Goal: Information Seeking & Learning: Learn about a topic

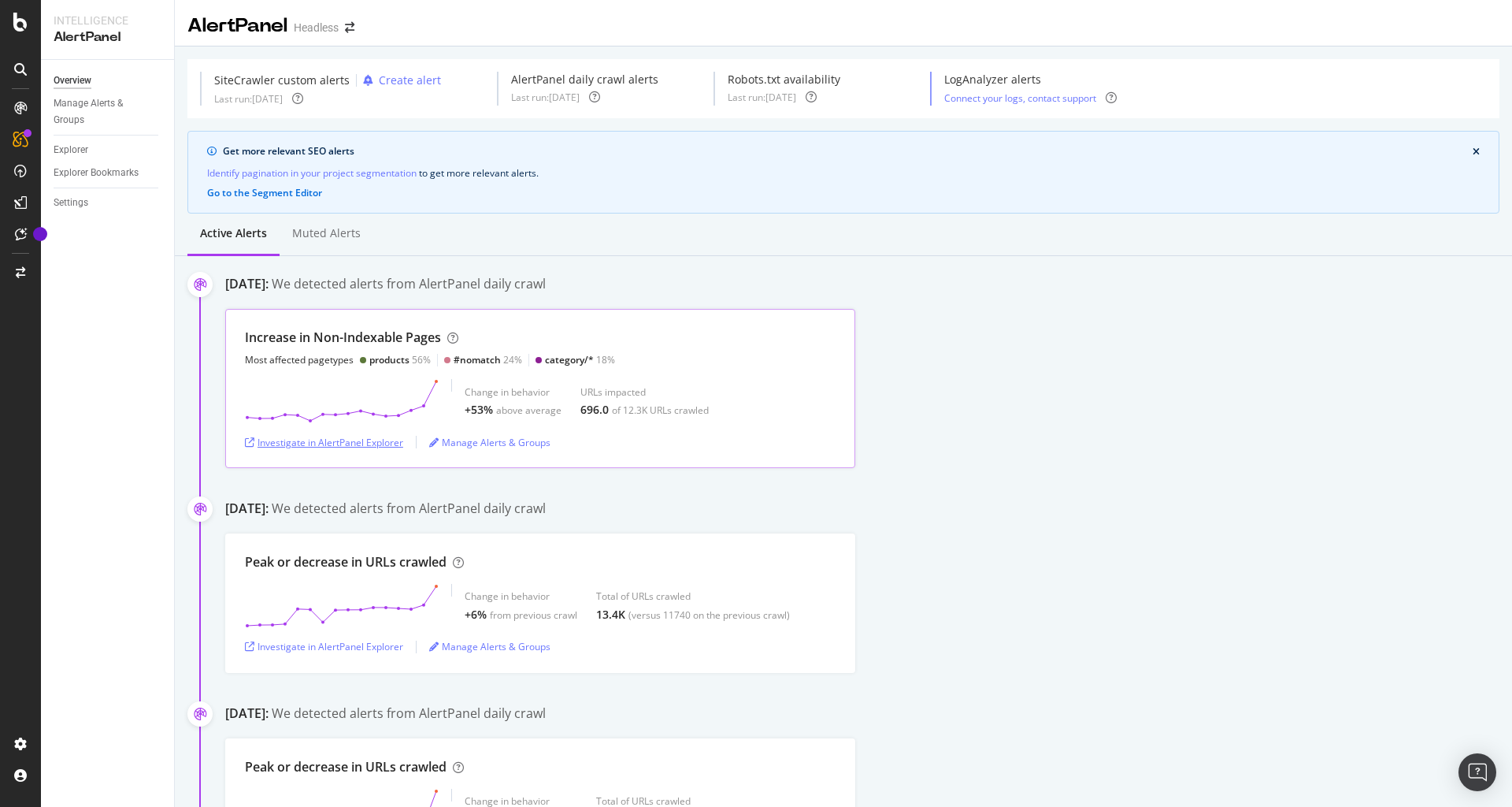
click at [351, 439] on div "Investigate in AlertPanel Explorer" at bounding box center [323, 442] width 158 height 13
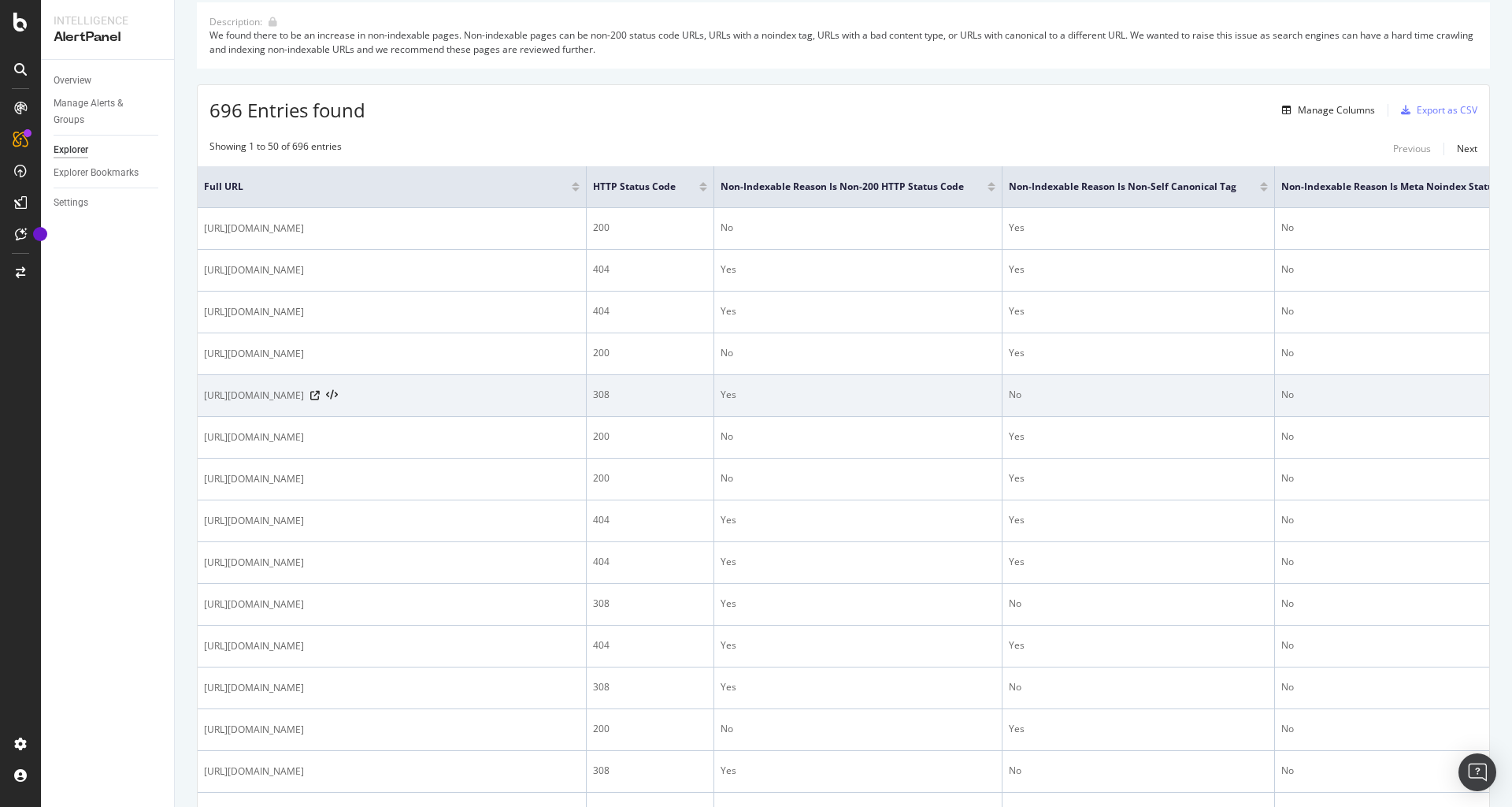
scroll to position [164, 0]
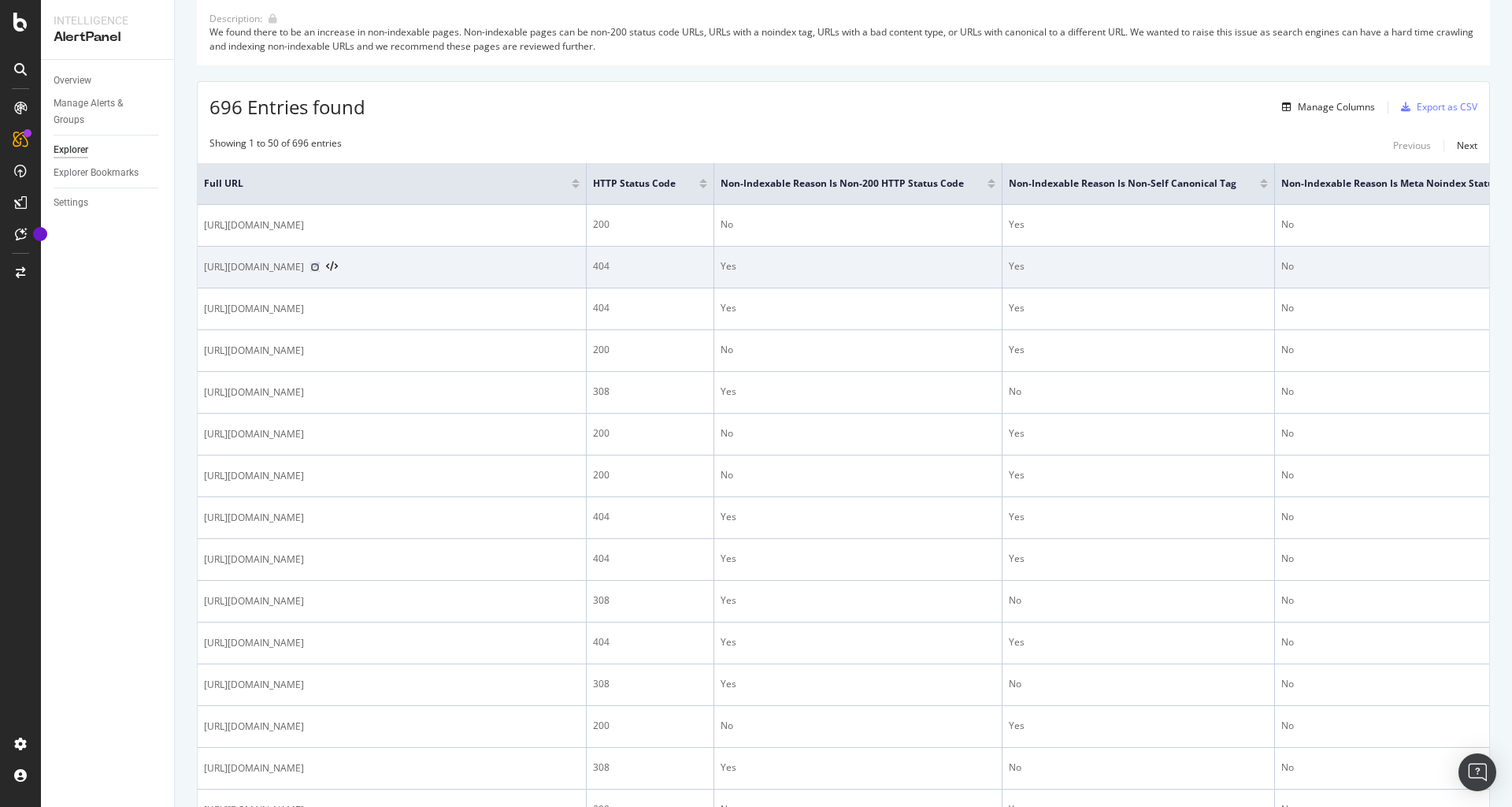
click at [320, 269] on icon at bounding box center [315, 267] width 10 height 10
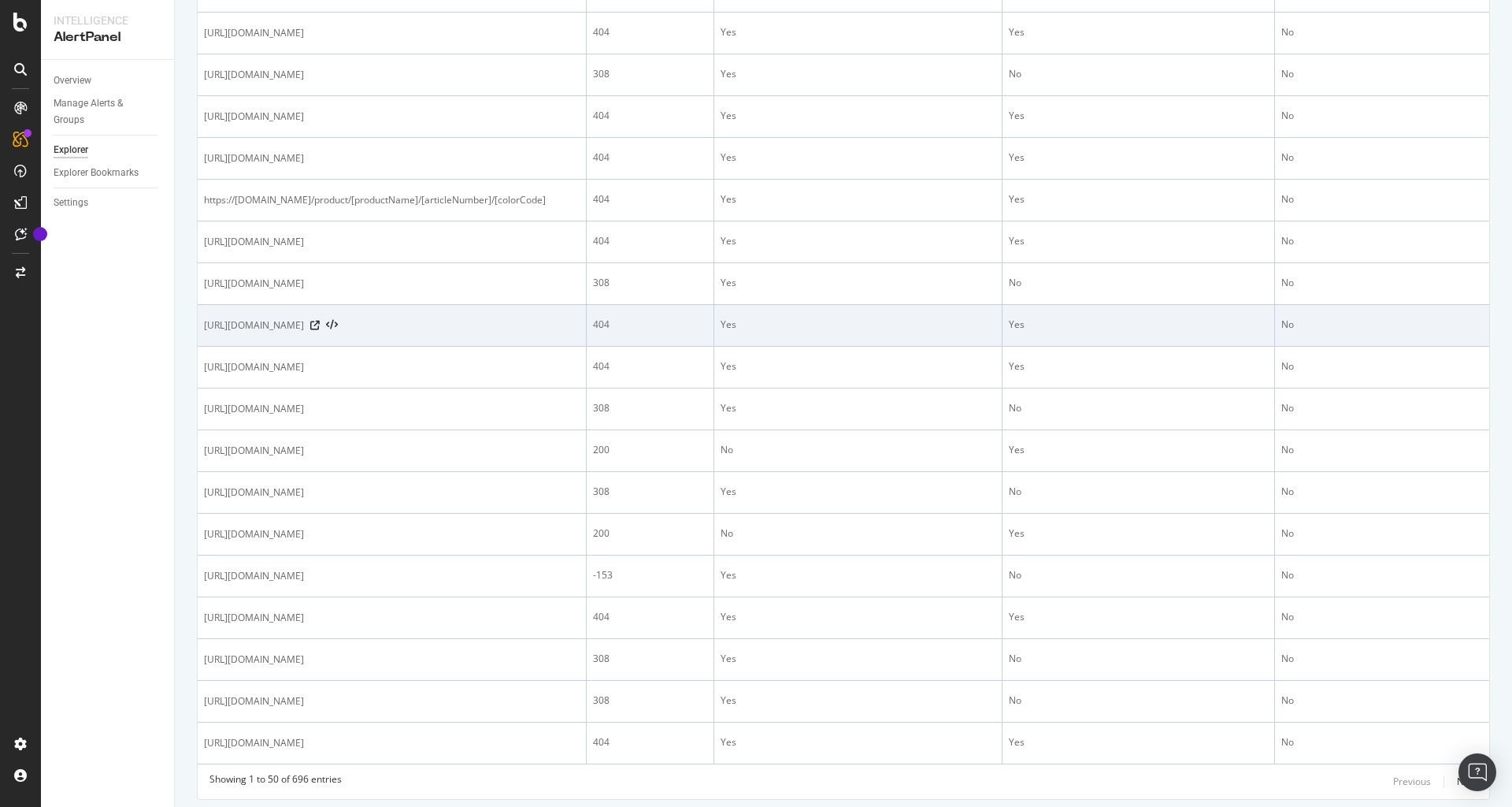
scroll to position [1772, 0]
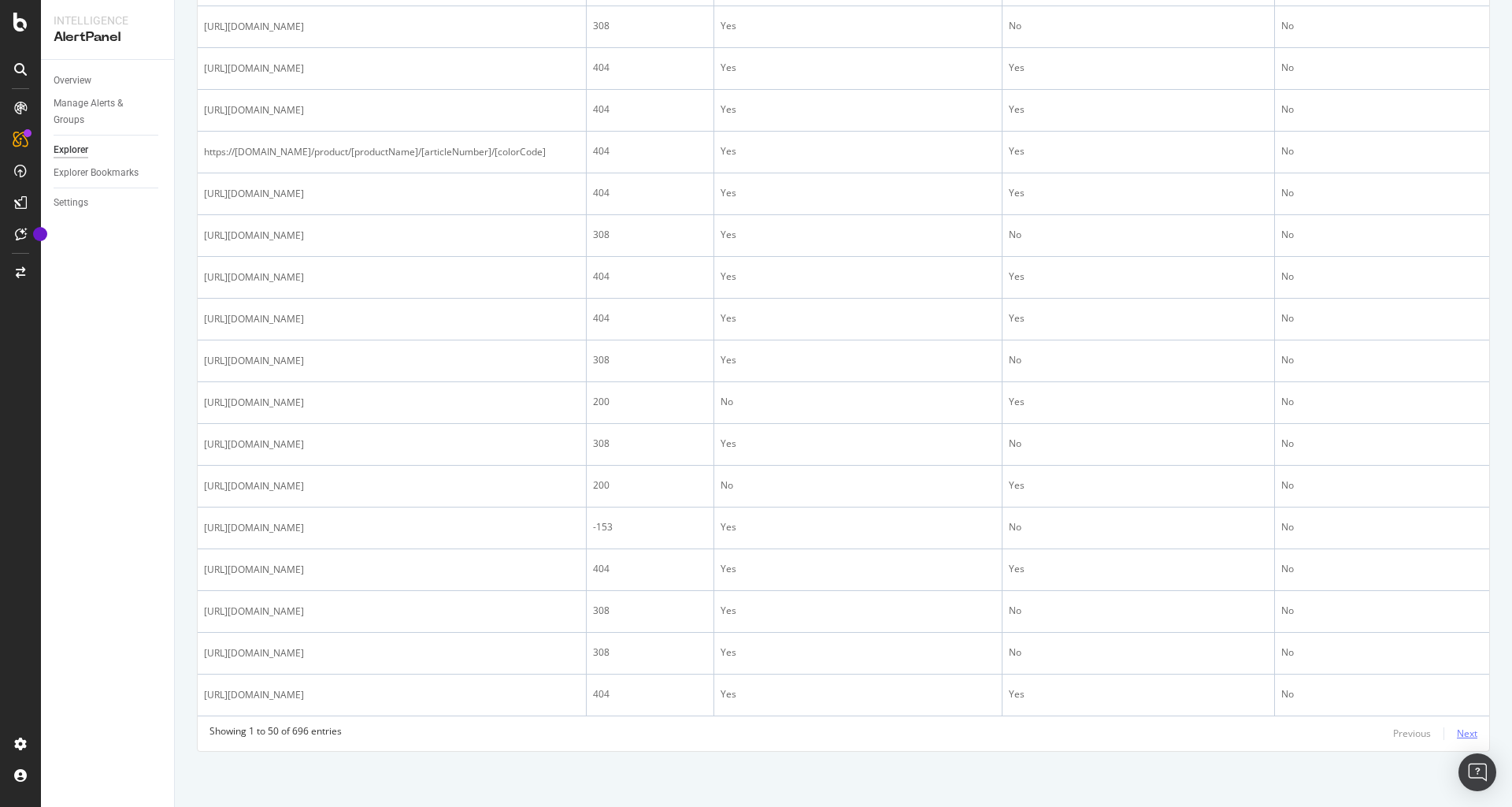
click at [1470, 732] on div "Next" at bounding box center [1467, 733] width 20 height 13
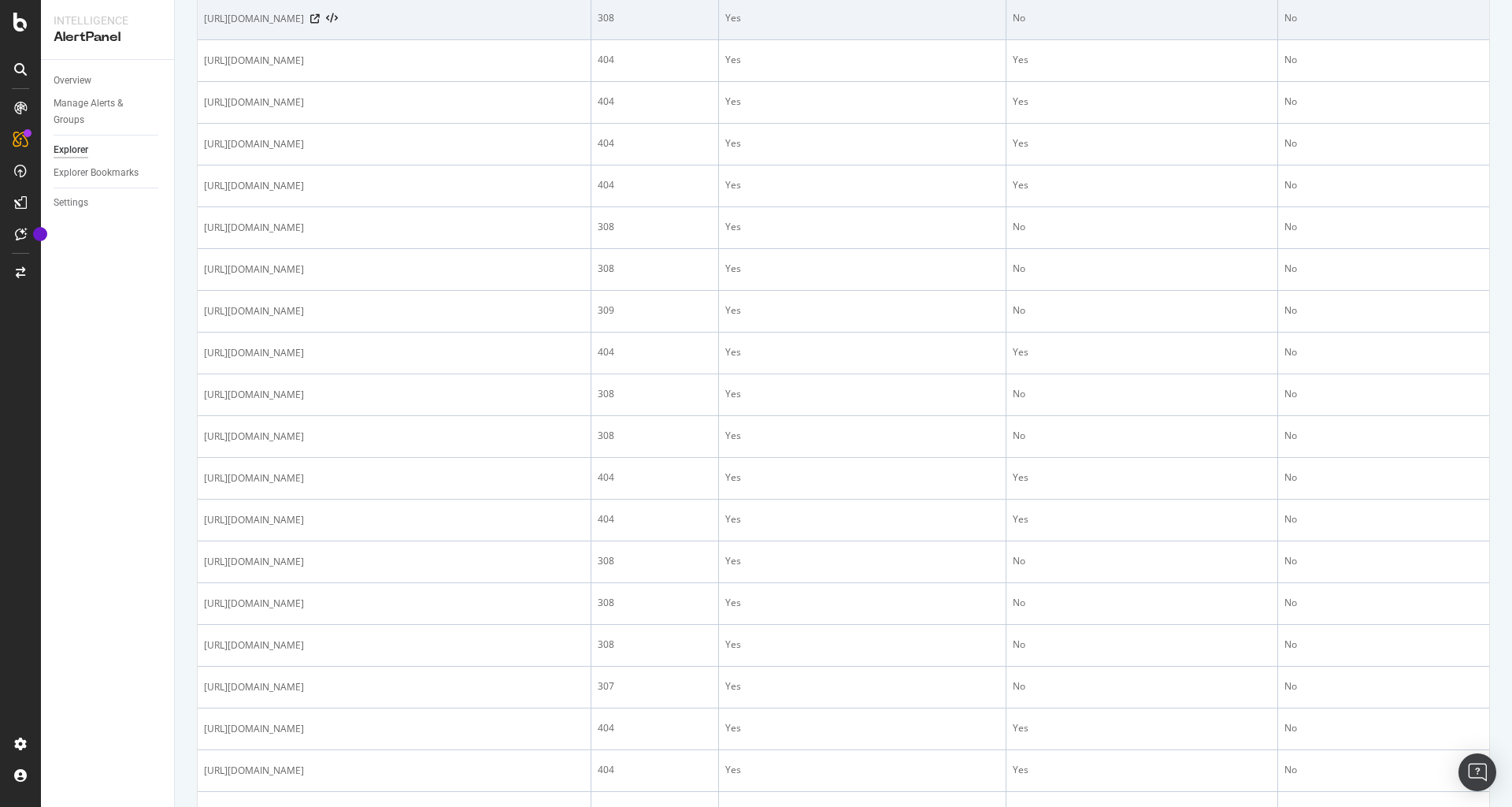
scroll to position [552, 0]
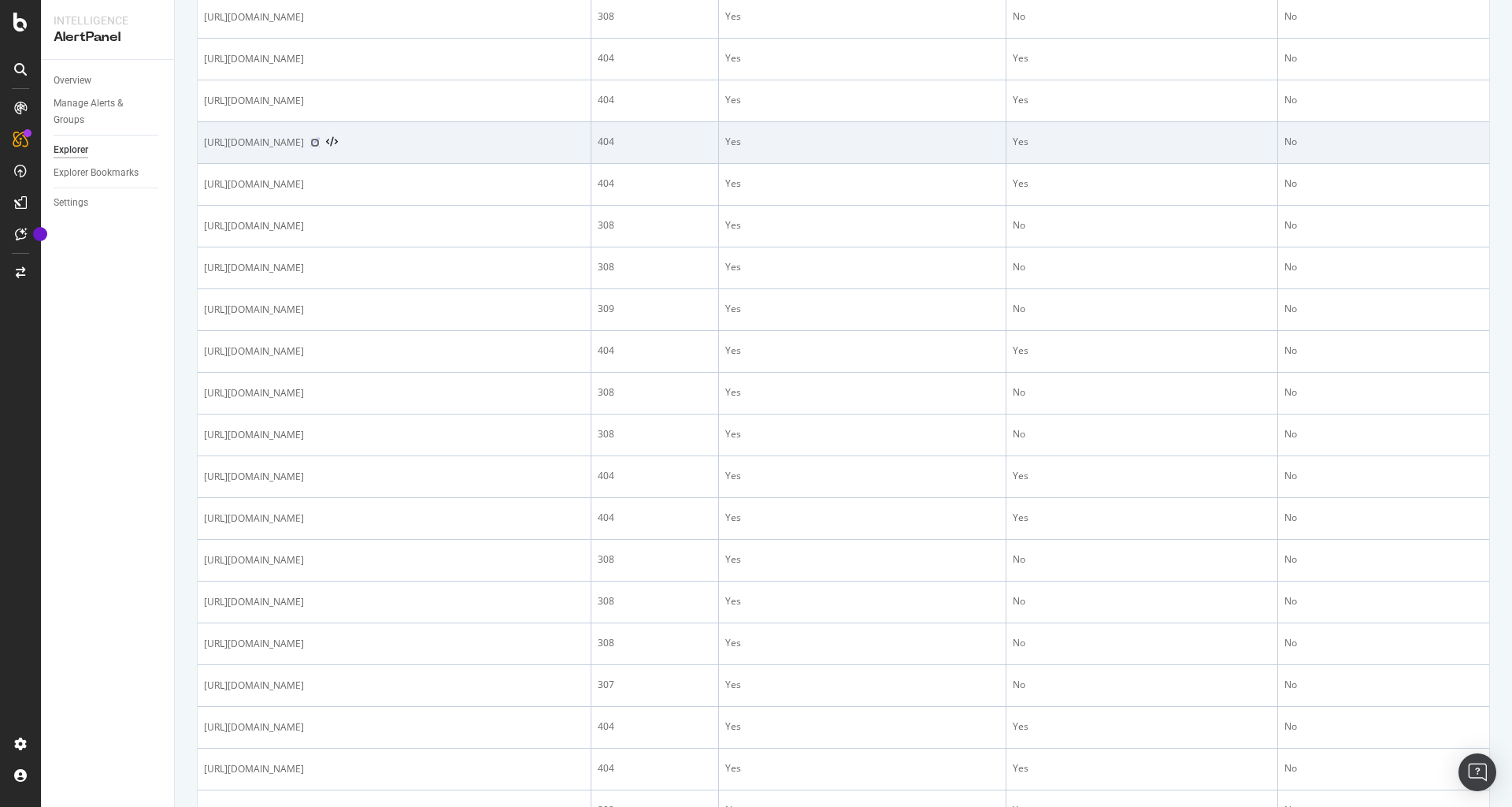
click at [320, 148] on icon at bounding box center [315, 142] width 10 height 10
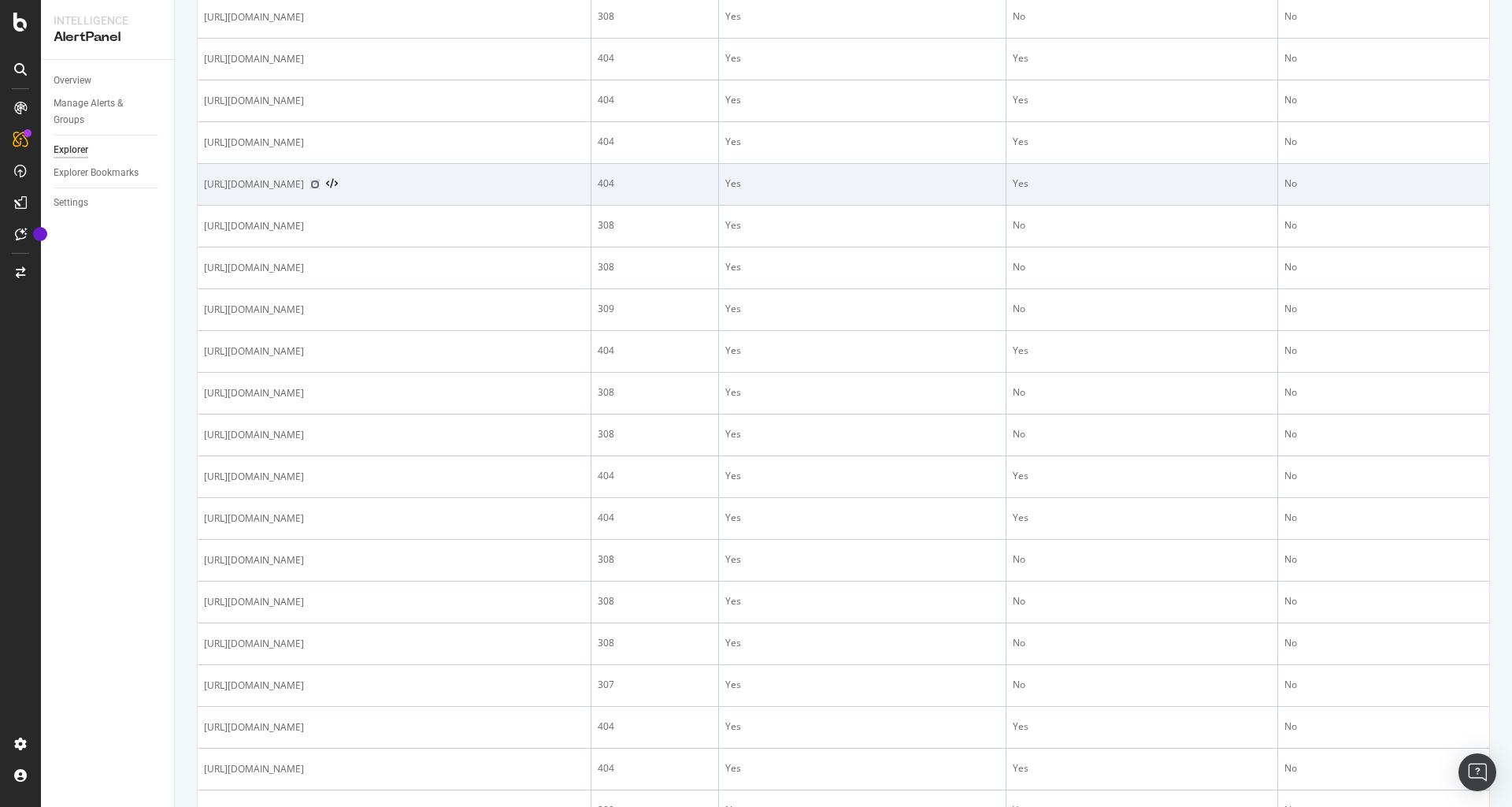
click at [320, 189] on icon at bounding box center [315, 184] width 10 height 10
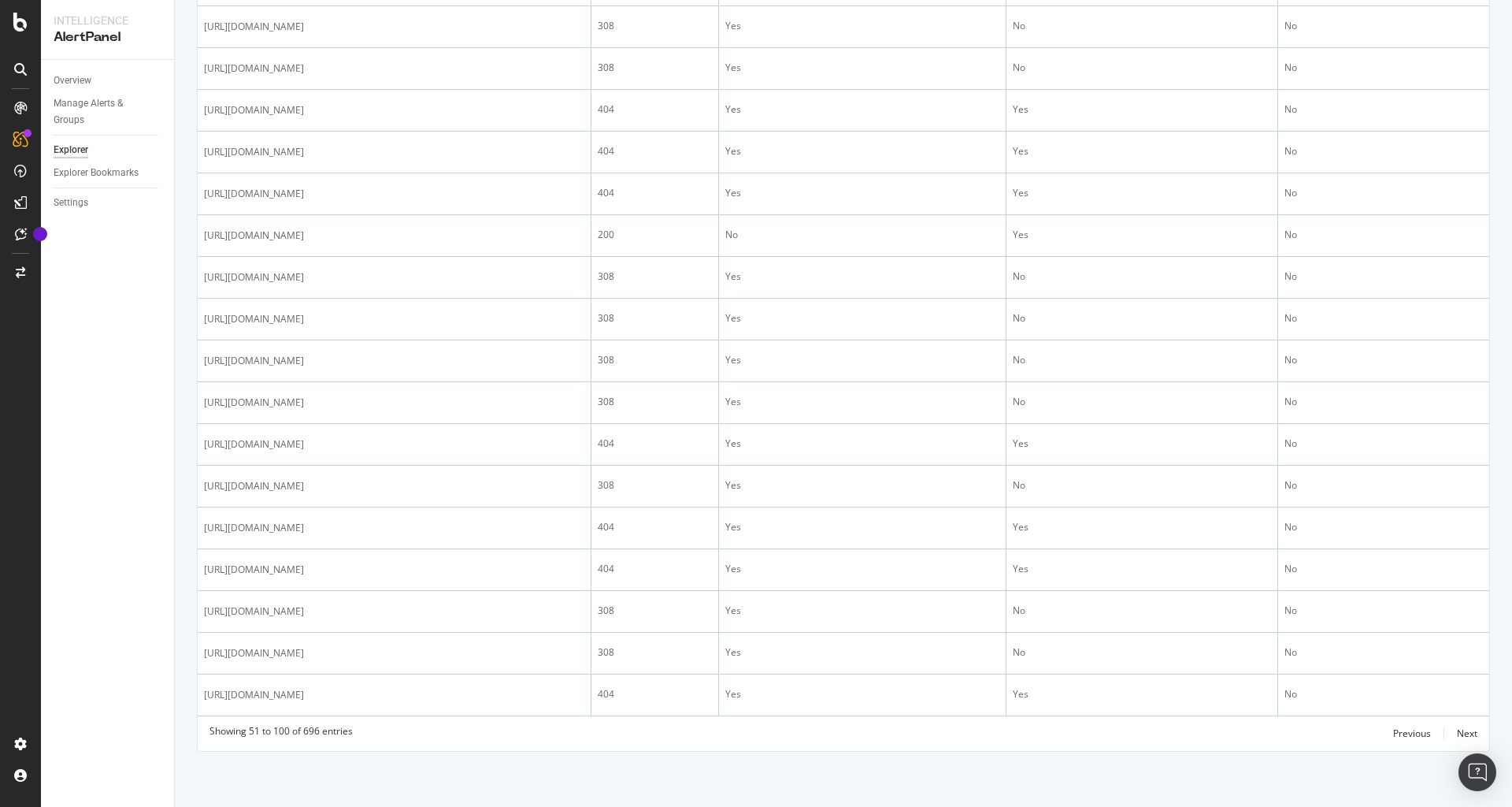
scroll to position [1801, 0]
click at [1460, 735] on div "Next" at bounding box center [1467, 733] width 20 height 13
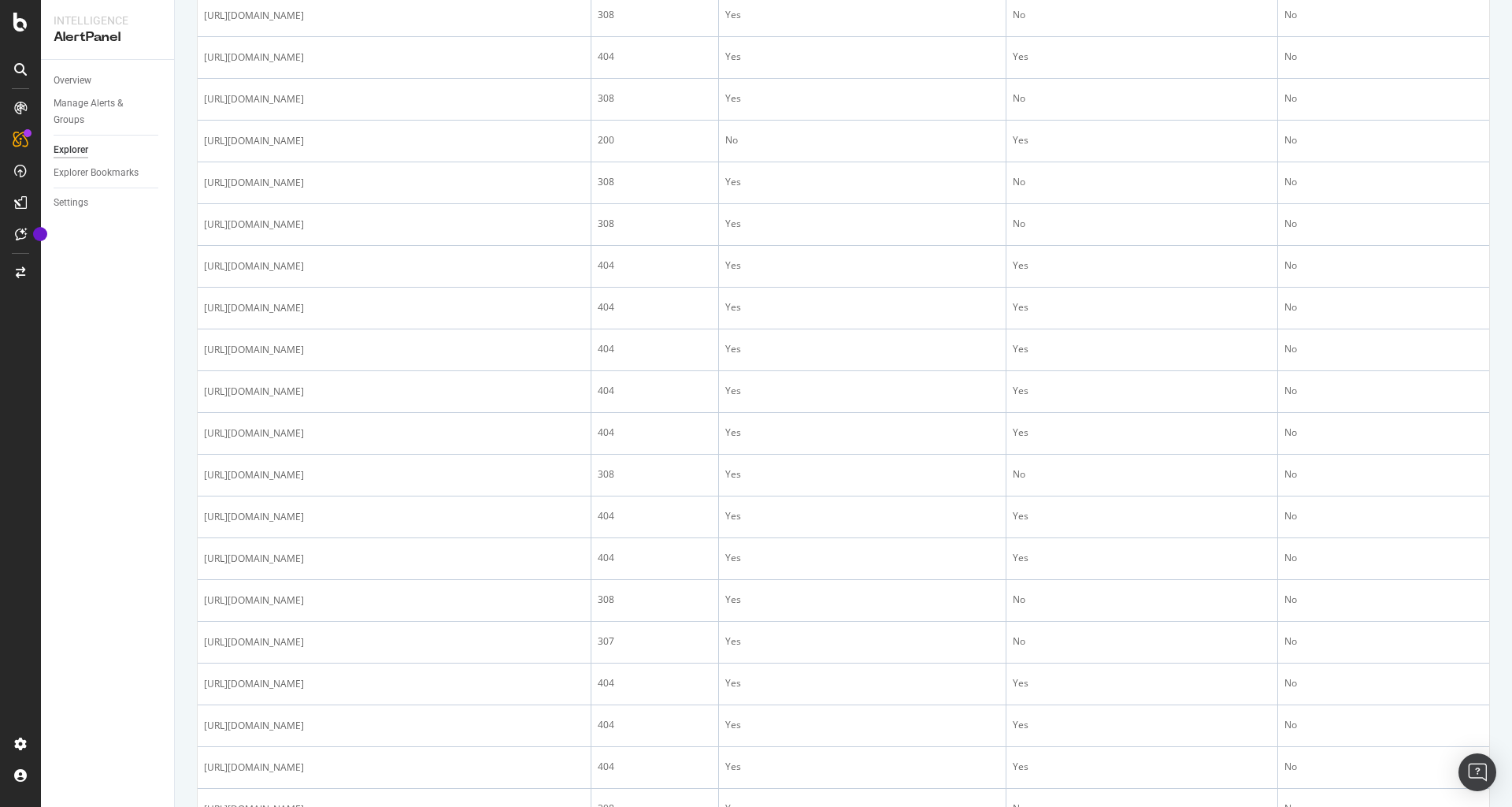
scroll to position [1769, 0]
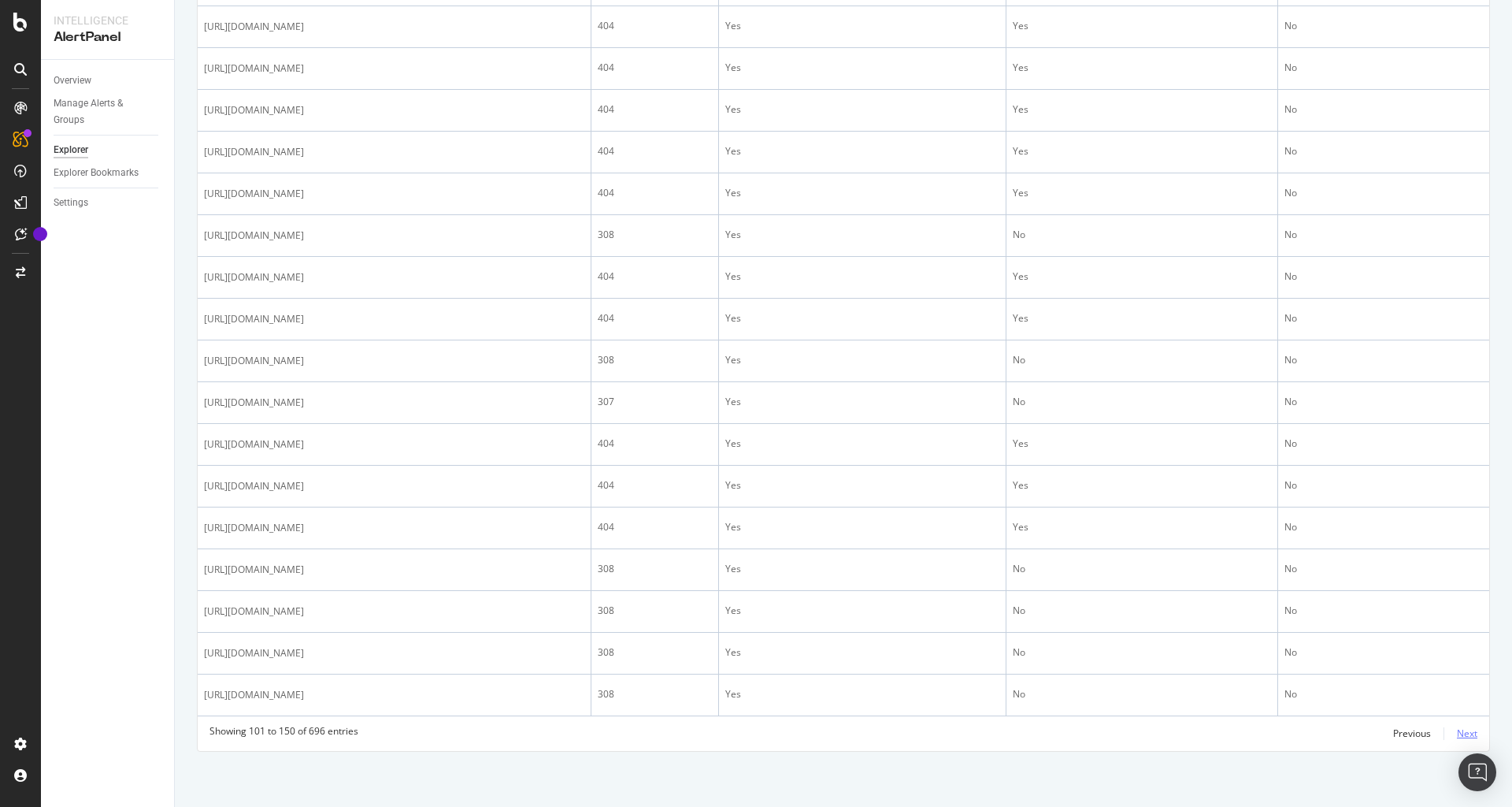
click at [1470, 735] on div "Next" at bounding box center [1467, 733] width 20 height 13
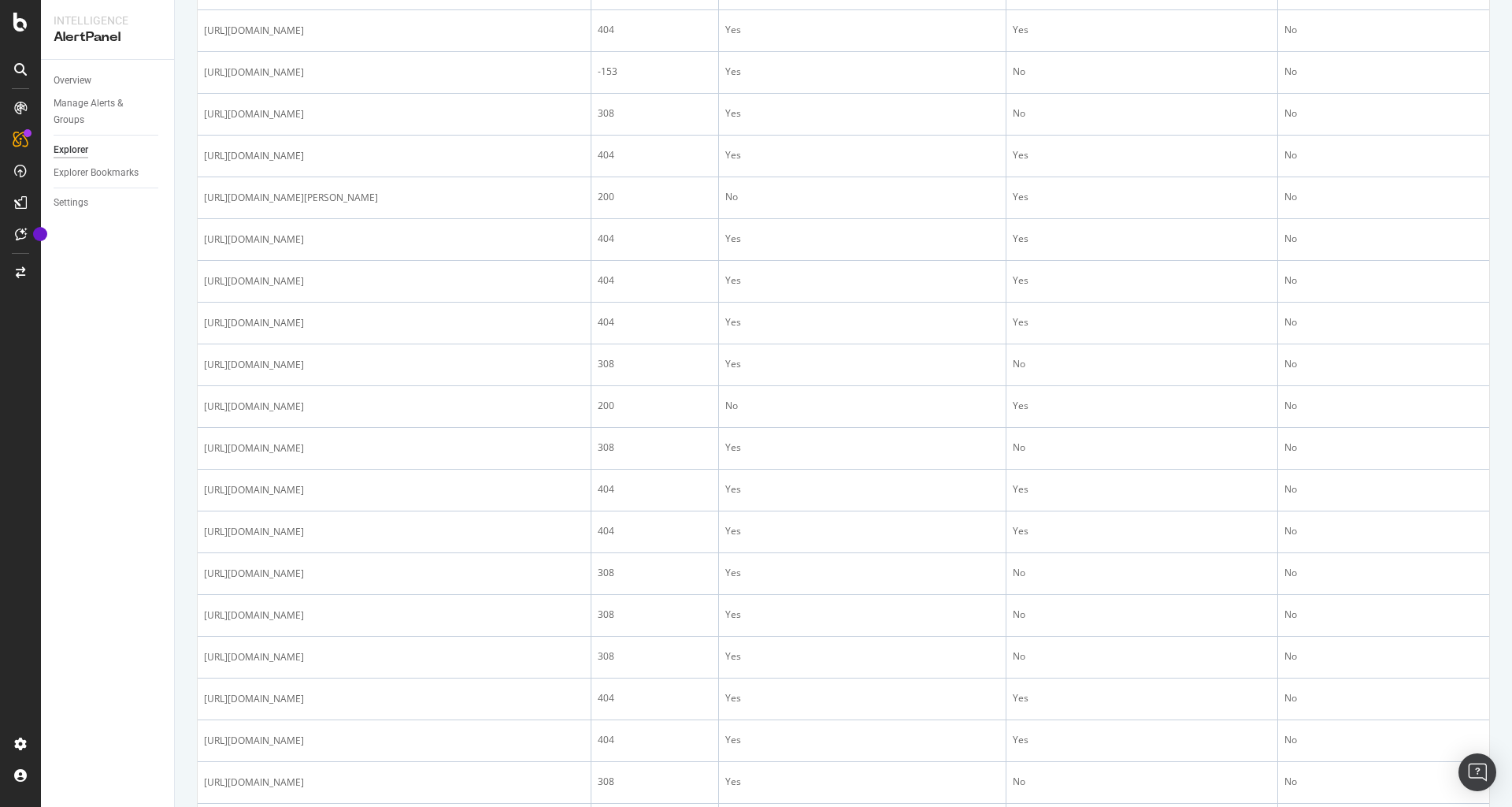
scroll to position [1801, 0]
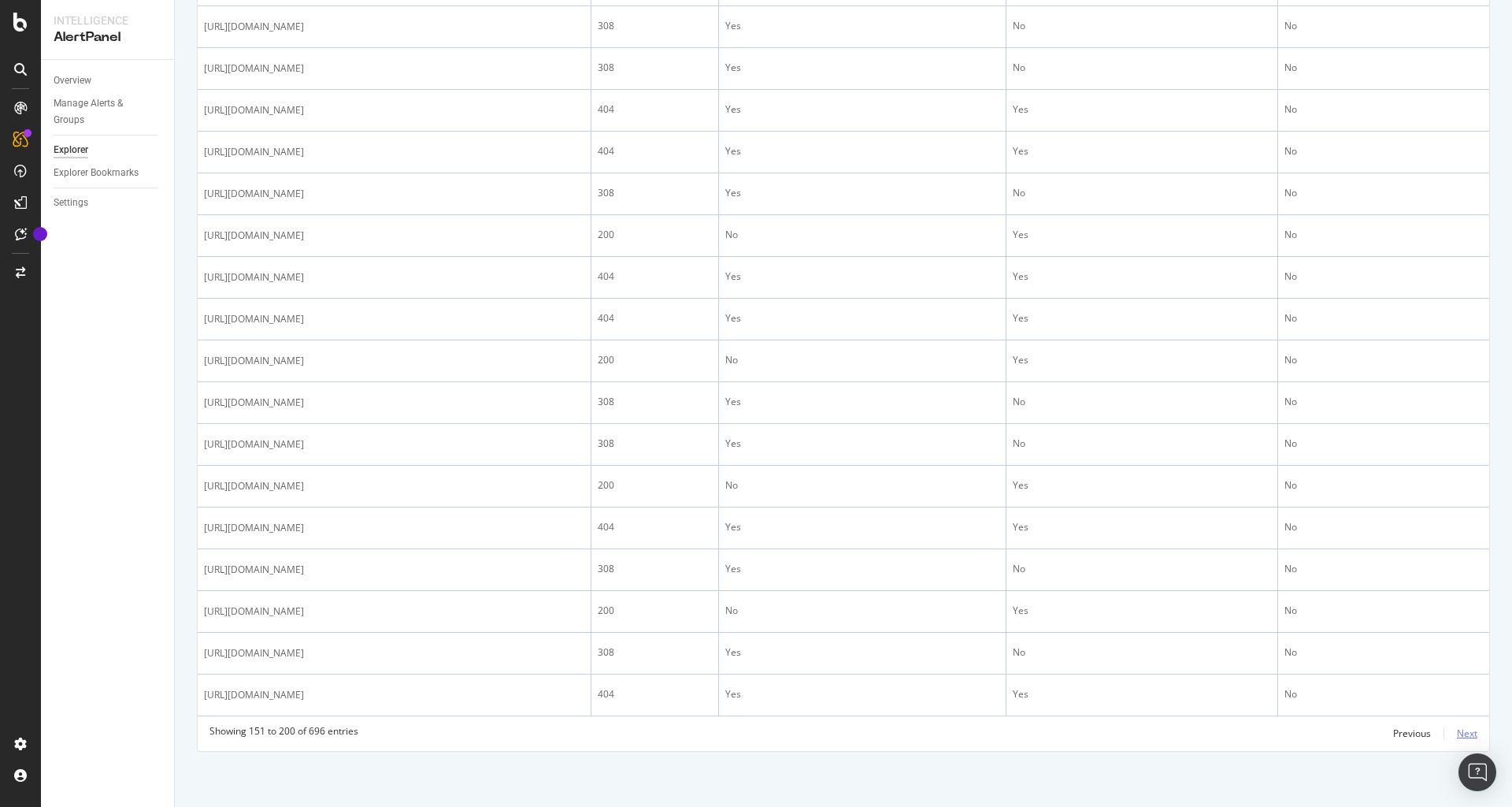
click at [1467, 736] on div "Next" at bounding box center [1467, 733] width 20 height 13
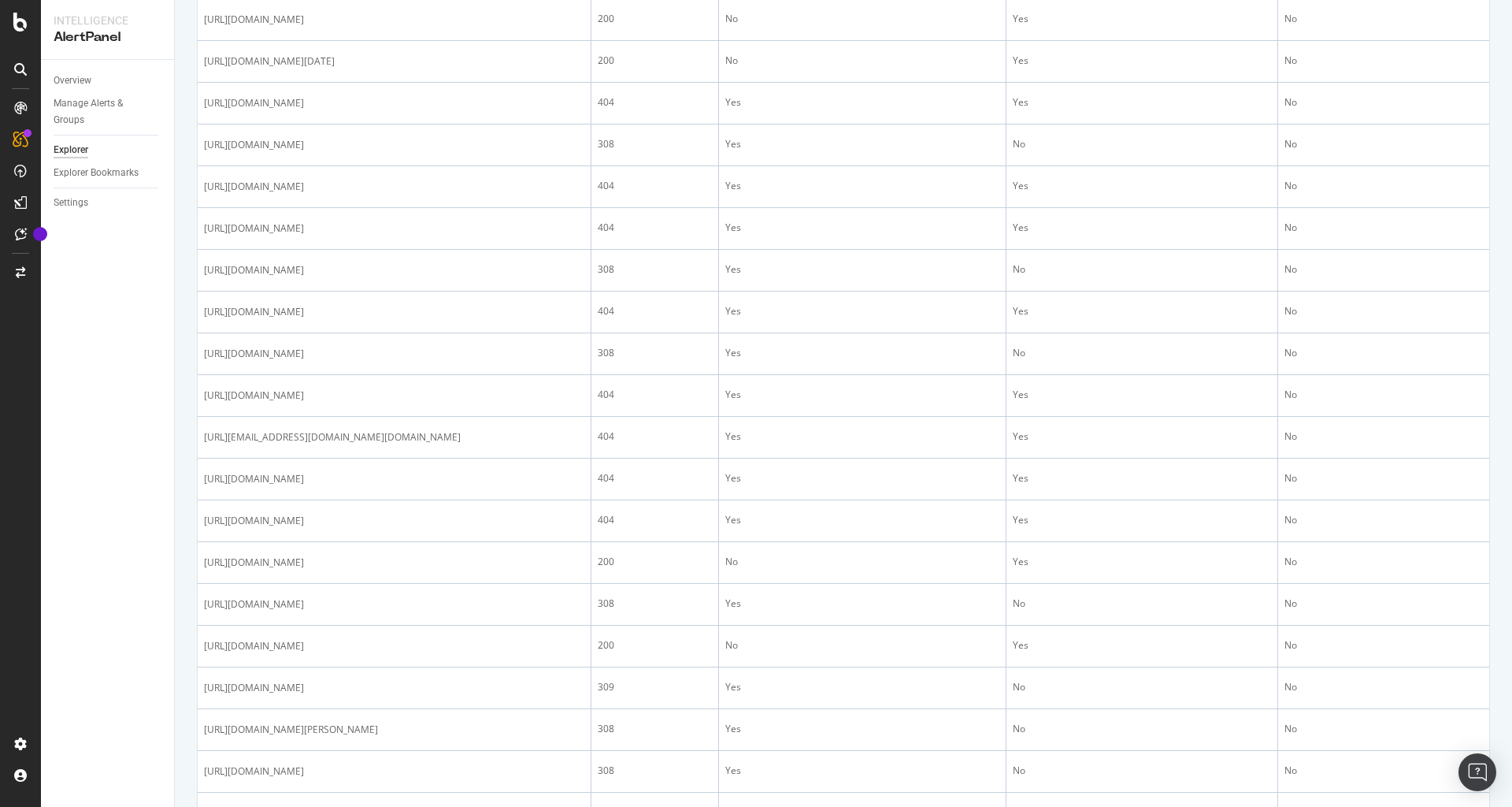
scroll to position [846, 0]
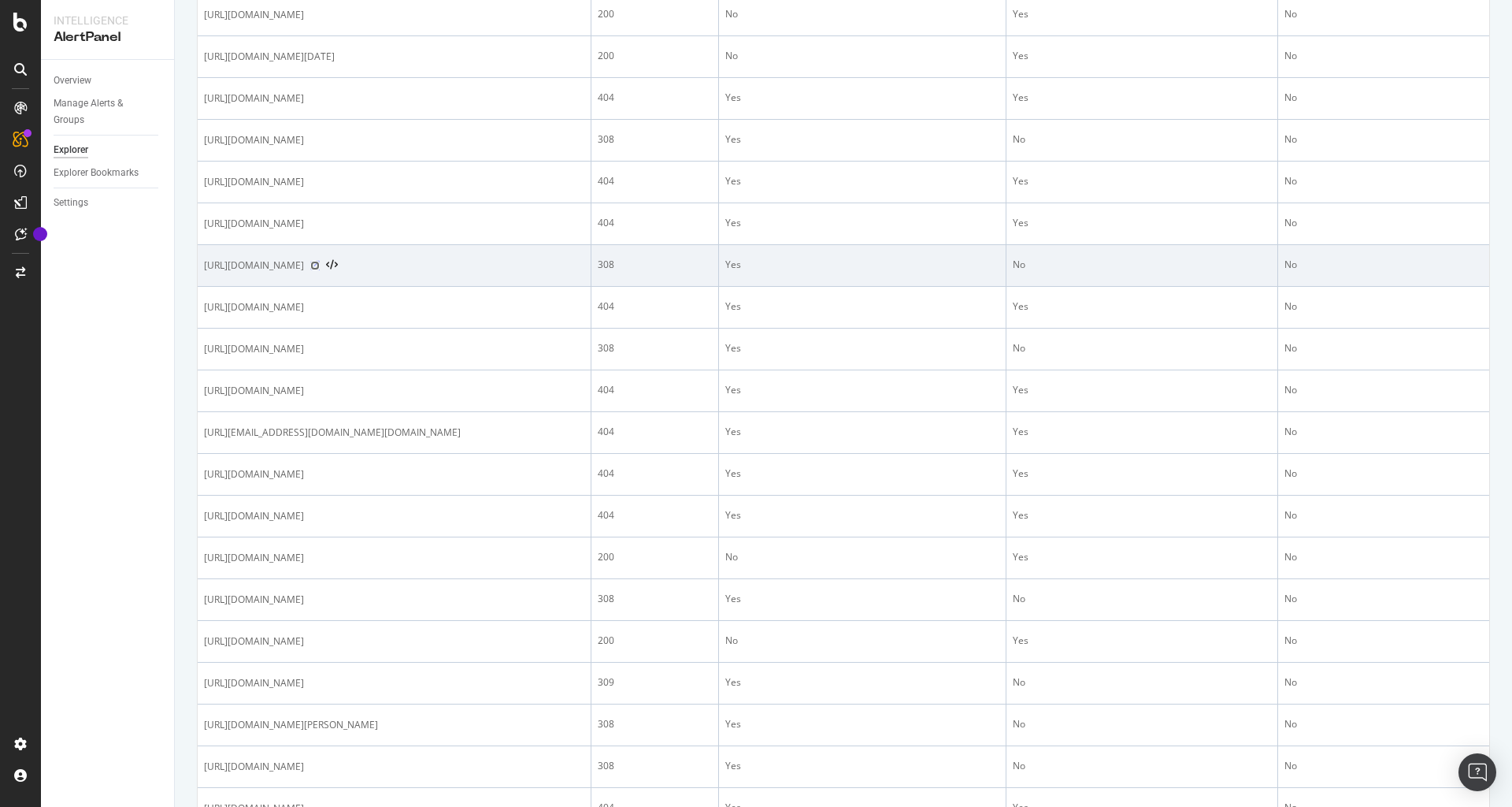
click at [320, 270] on icon at bounding box center [315, 265] width 10 height 10
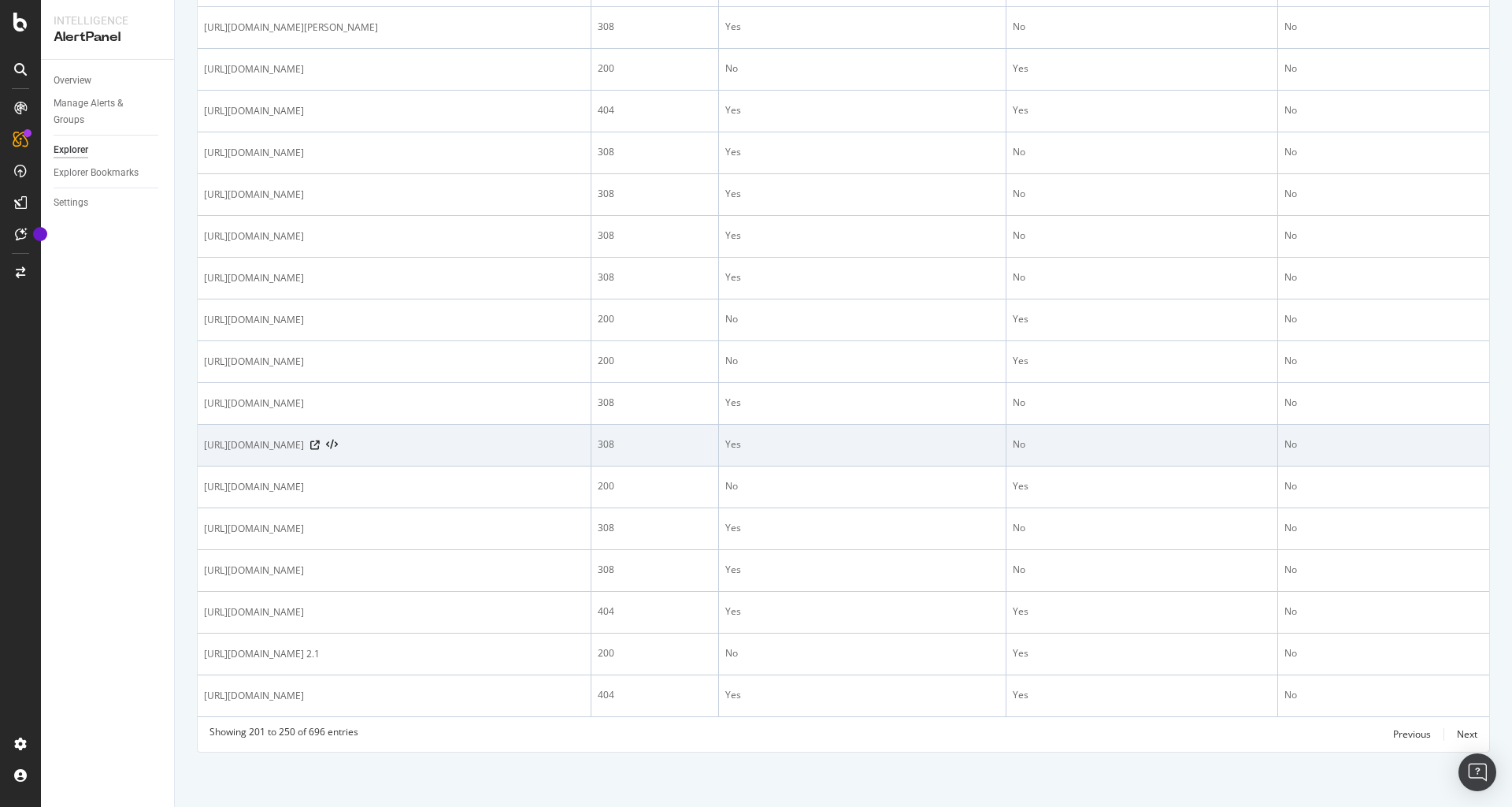
scroll to position [1816, 0]
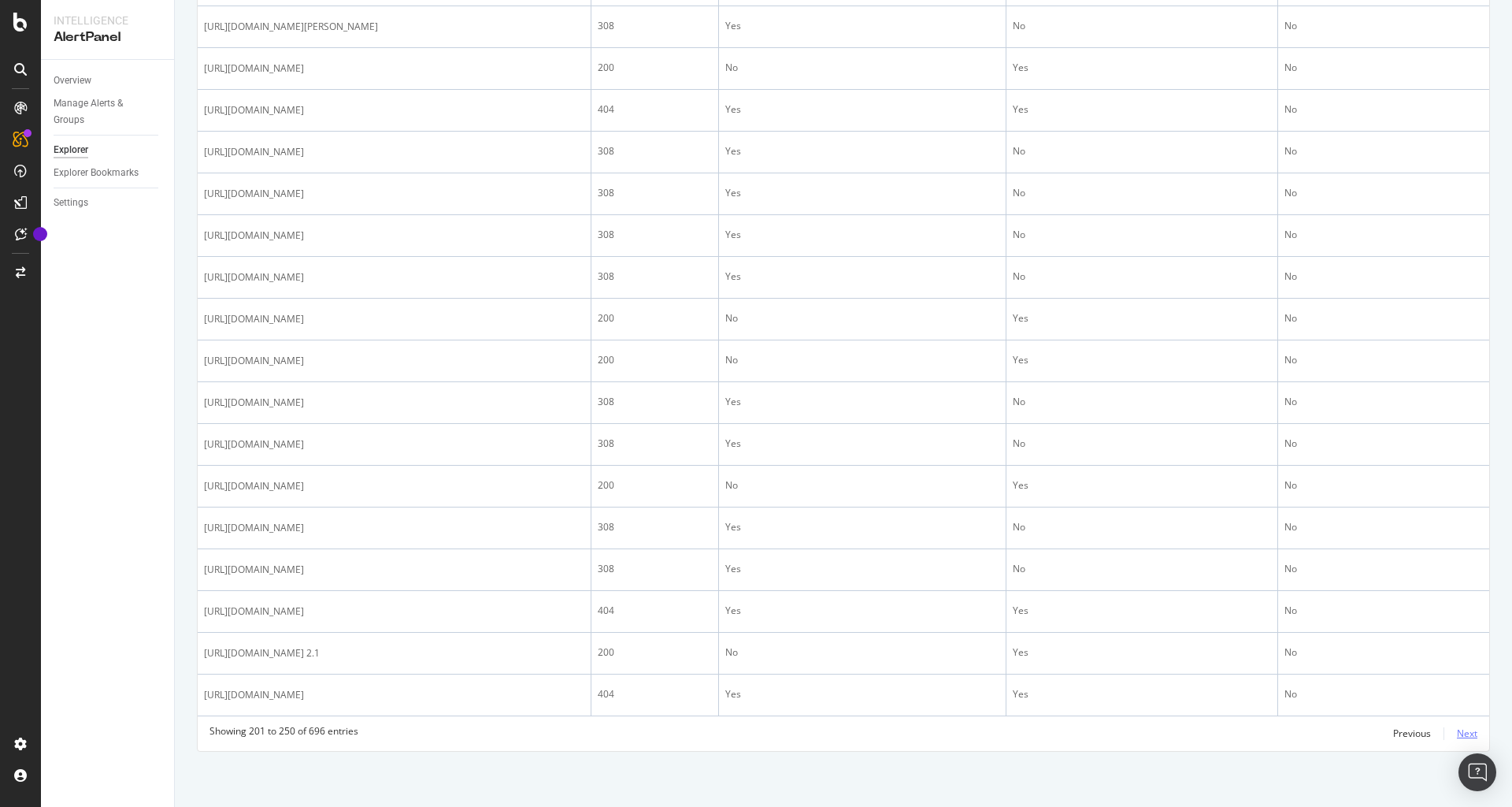
click at [1472, 733] on div "Next" at bounding box center [1467, 733] width 20 height 13
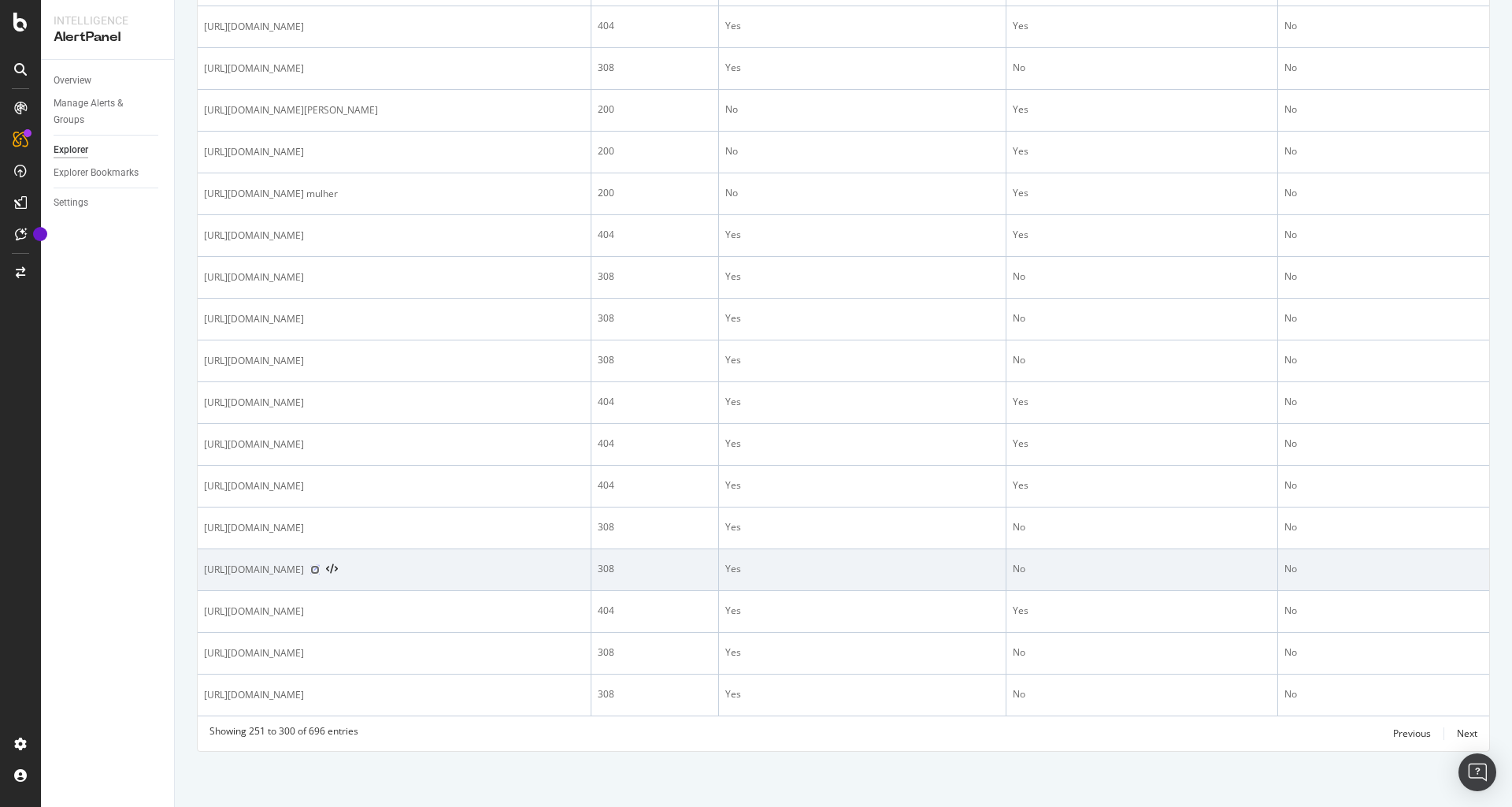
click at [320, 565] on icon at bounding box center [315, 569] width 10 height 10
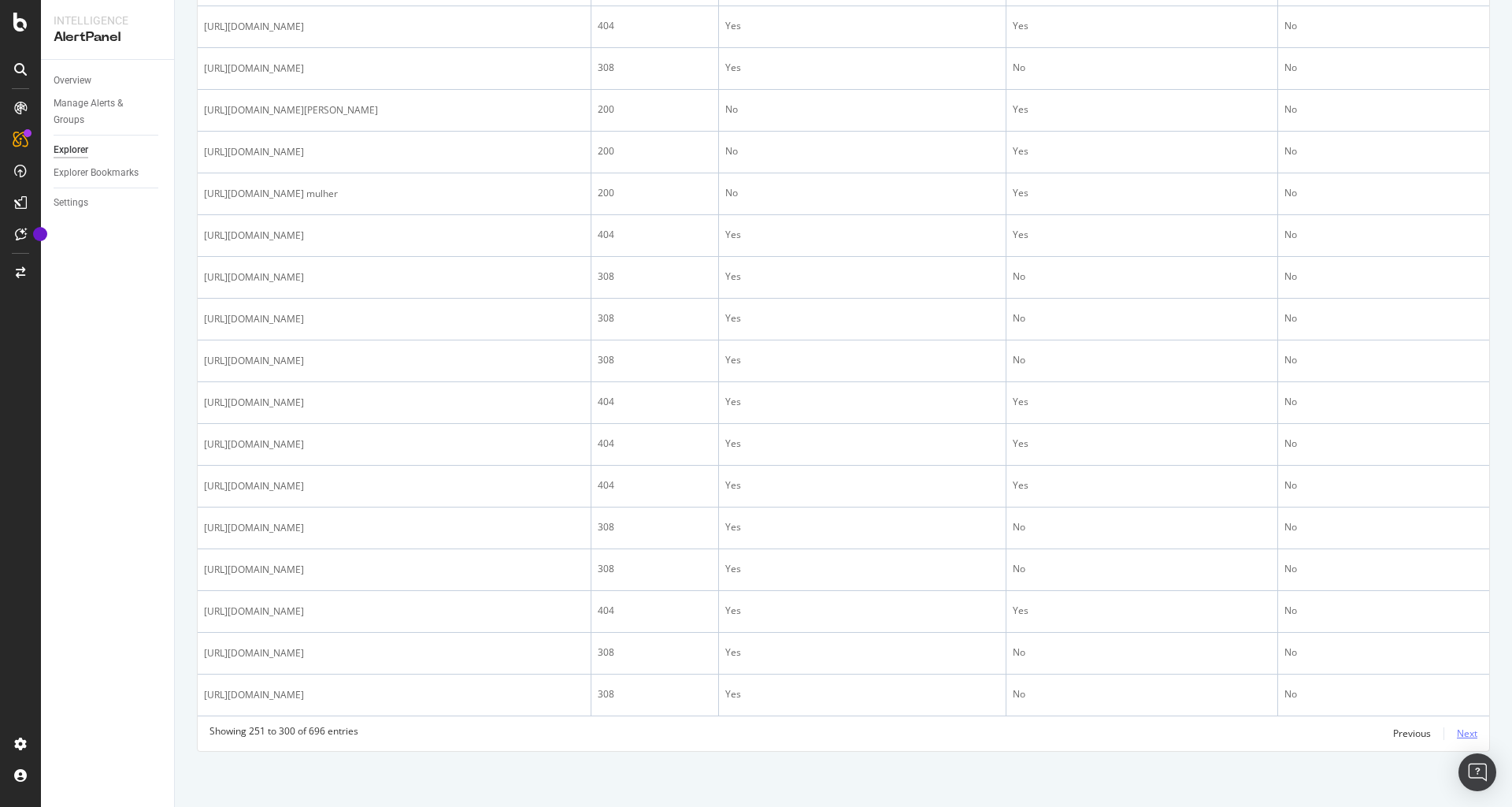
click at [1463, 731] on div "Next" at bounding box center [1467, 733] width 20 height 13
